Goal: Find specific page/section: Find specific page/section

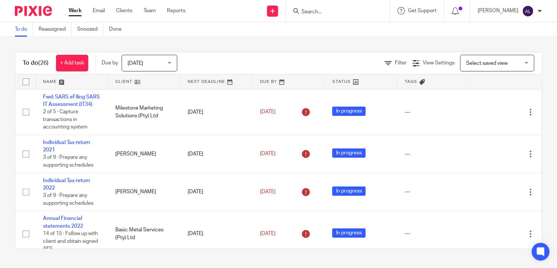
click at [321, 14] on input "Search" at bounding box center [334, 12] width 67 height 7
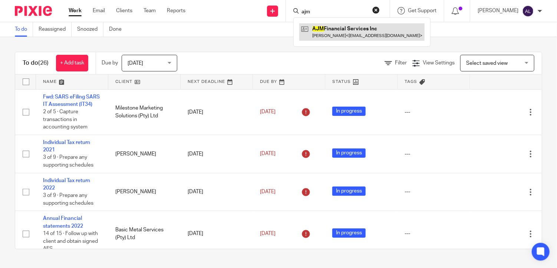
type input "ajm"
click at [337, 28] on link at bounding box center [361, 31] width 125 height 17
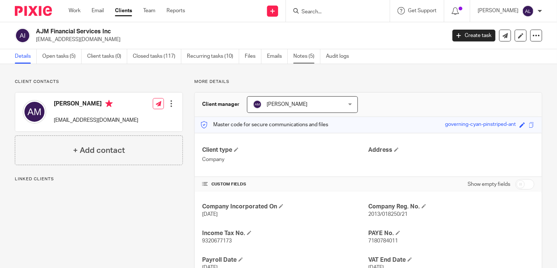
click at [301, 57] on link "Notes (5)" at bounding box center [306, 56] width 27 height 14
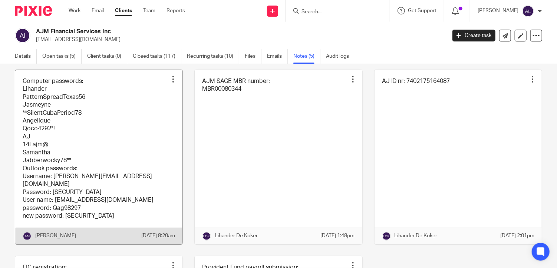
scroll to position [74, 0]
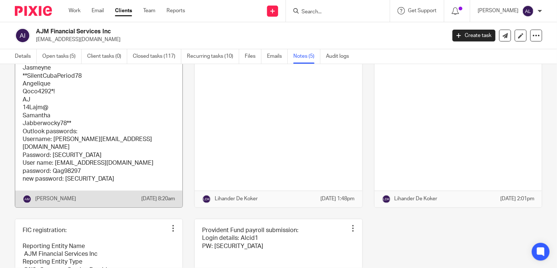
click at [131, 176] on link at bounding box center [98, 120] width 167 height 175
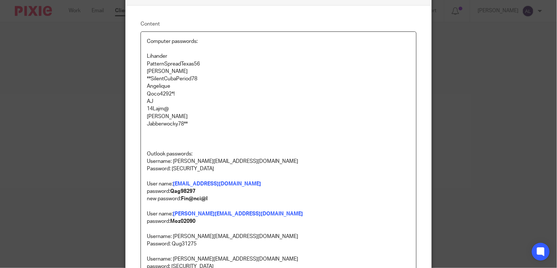
scroll to position [37, 0]
